Goal: Information Seeking & Learning: Learn about a topic

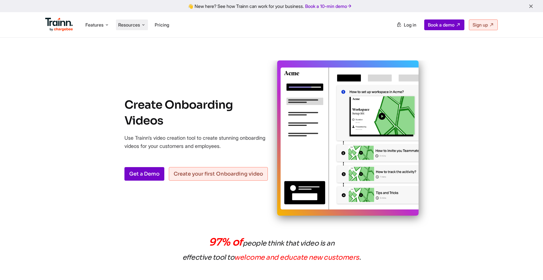
click at [129, 25] on span "Resources" at bounding box center [129, 25] width 22 height 6
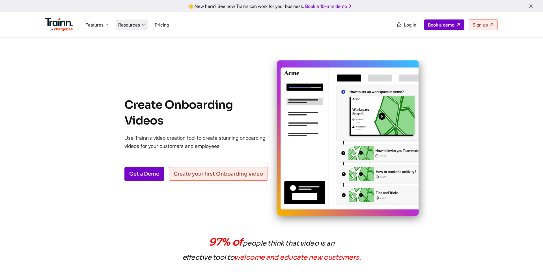
click at [136, 28] on li "Resources Resources Trainn Help Center Help videos to get you started. Trainn B…" at bounding box center [132, 24] width 32 height 11
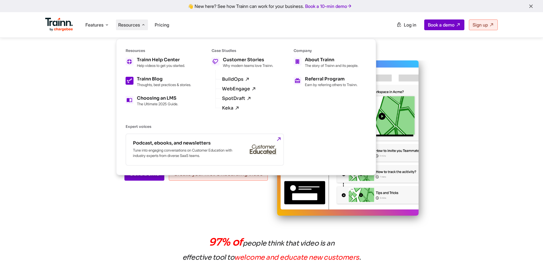
click at [140, 84] on p "Thoughts, best practices & stories." at bounding box center [164, 85] width 54 height 5
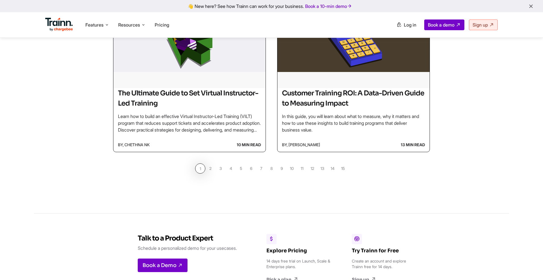
scroll to position [570, 0]
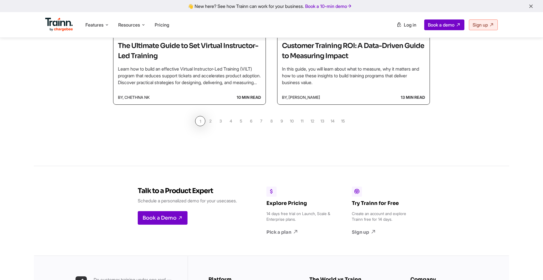
click at [209, 121] on link "2" at bounding box center [210, 121] width 10 height 10
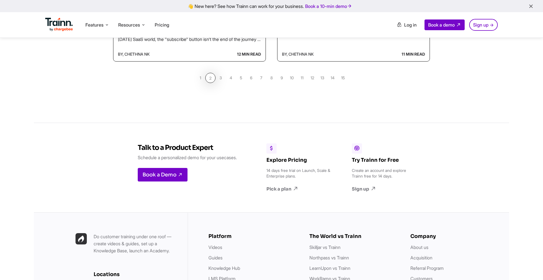
scroll to position [613, 0]
click at [199, 78] on link "1" at bounding box center [200, 78] width 10 height 10
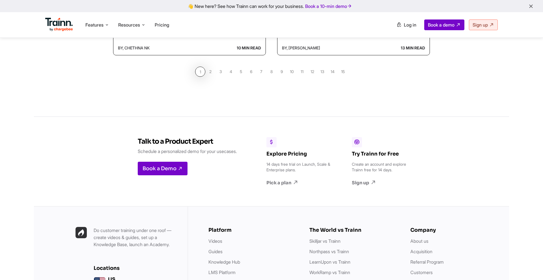
scroll to position [618, 0]
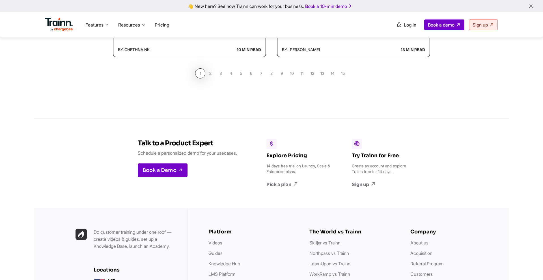
click at [220, 73] on link "3" at bounding box center [220, 73] width 10 height 10
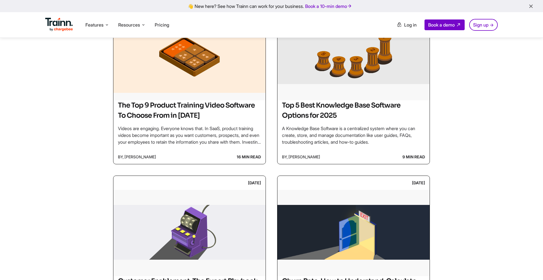
scroll to position [158, 0]
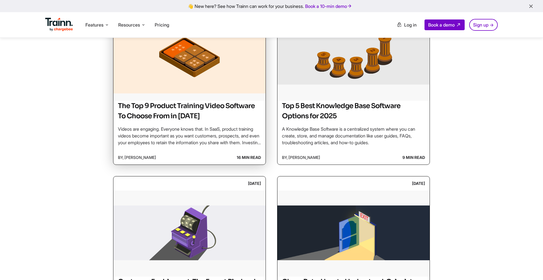
click at [201, 82] on img at bounding box center [189, 57] width 152 height 85
